Goal: Find specific page/section

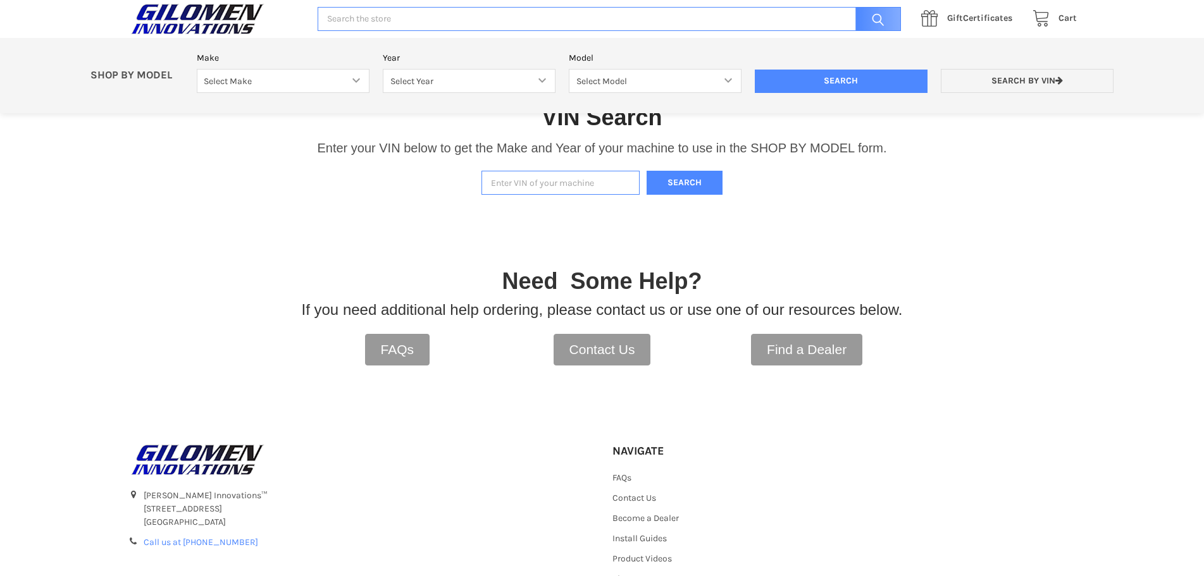
click at [512, 181] on input "Enter VIN of your machine" at bounding box center [560, 183] width 158 height 25
type input "3nsrge997hh875187"
click at [690, 190] on button "Search" at bounding box center [685, 183] width 76 height 25
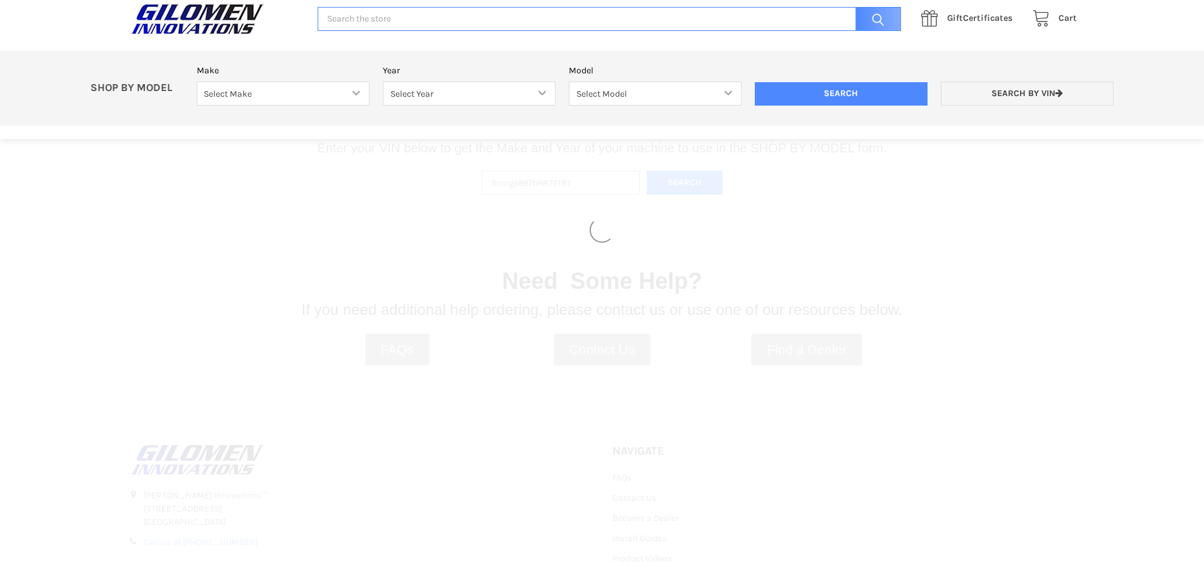
select select "353"
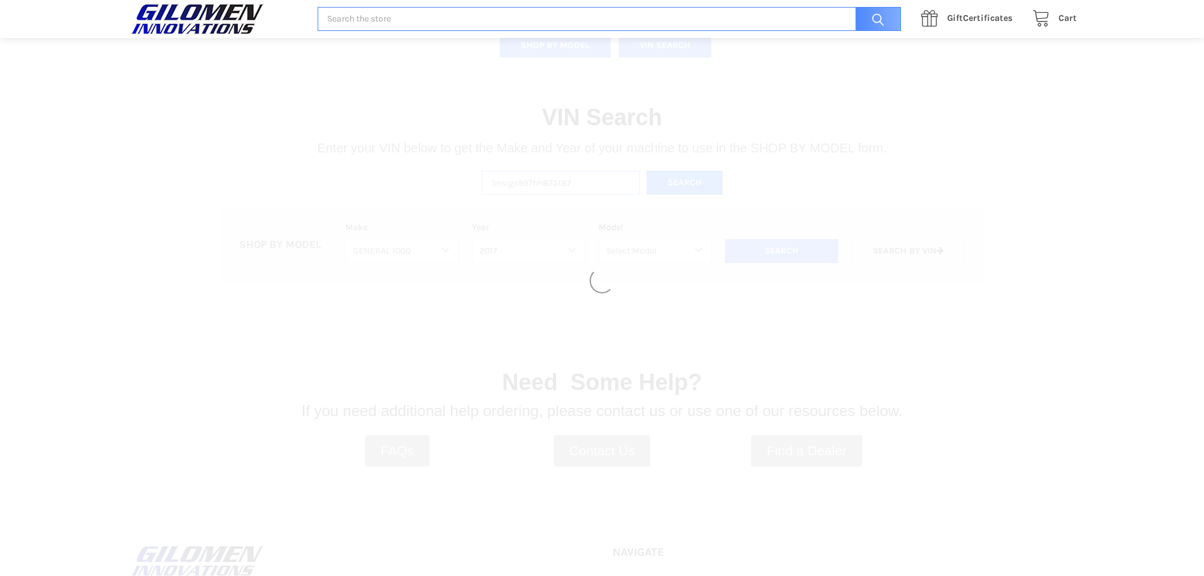
select select "355"
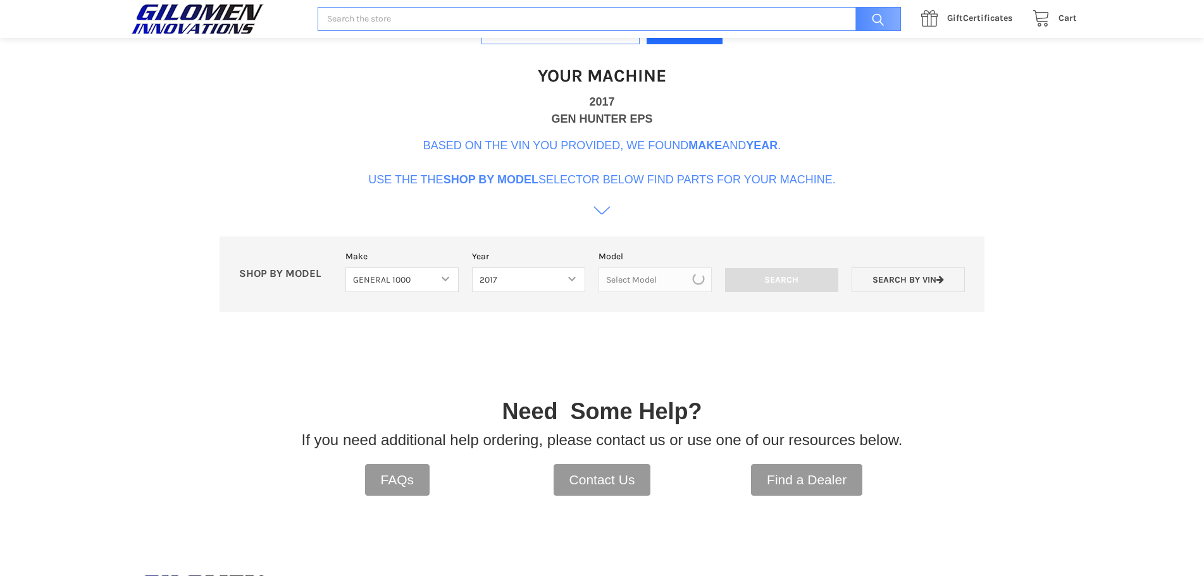
scroll to position [387, 0]
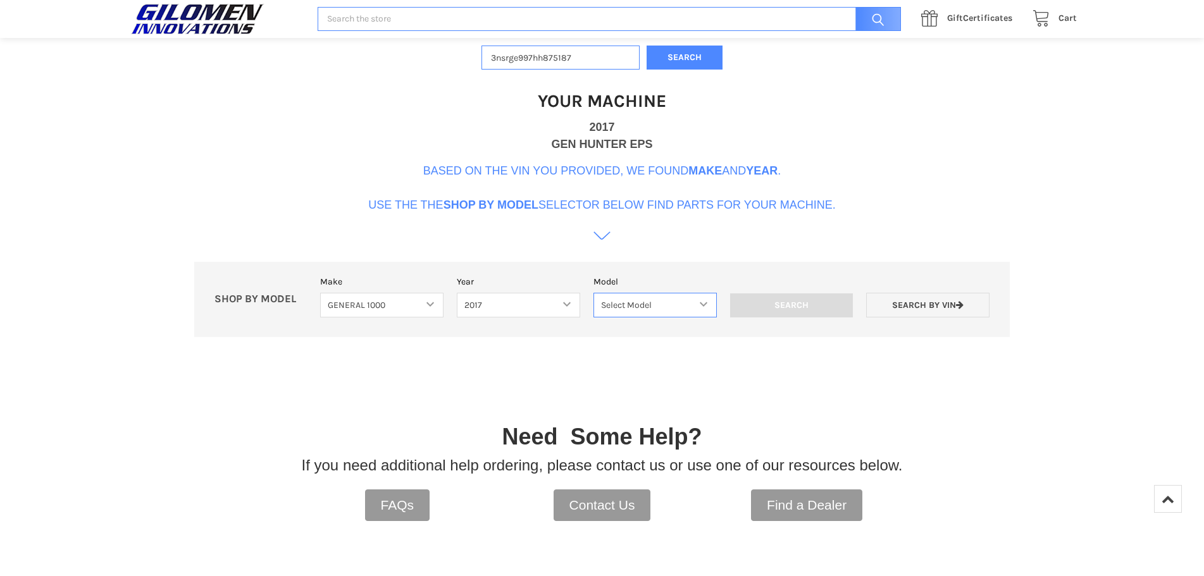
click at [705, 306] on select "Select Model General 1000 General 1000 4 Passenger" at bounding box center [654, 305] width 123 height 25
select select "189"
click at [593, 293] on select "Select Model General 1000 General 1000 4 Passenger" at bounding box center [654, 305] width 123 height 25
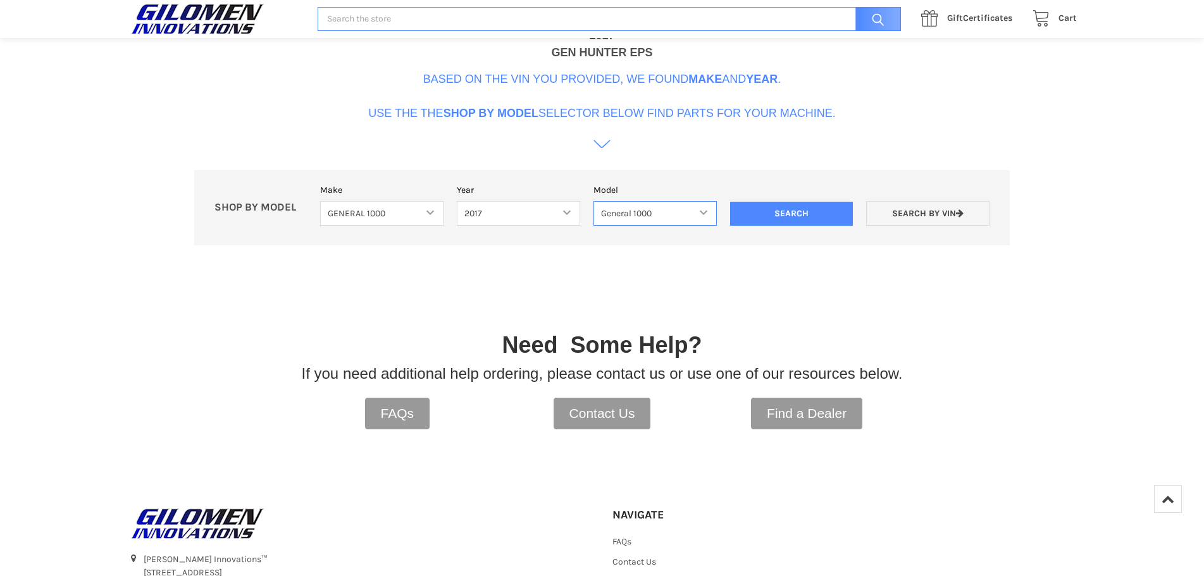
scroll to position [309, 0]
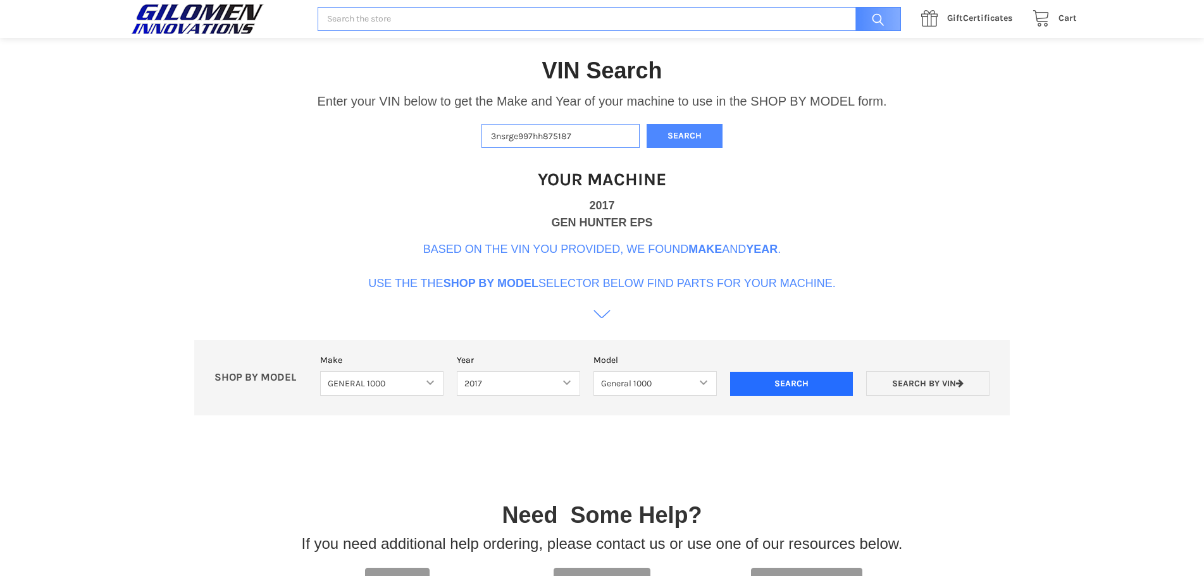
click at [787, 382] on input "Search" at bounding box center [791, 384] width 123 height 24
